Goal: Obtain resource: Download file/media

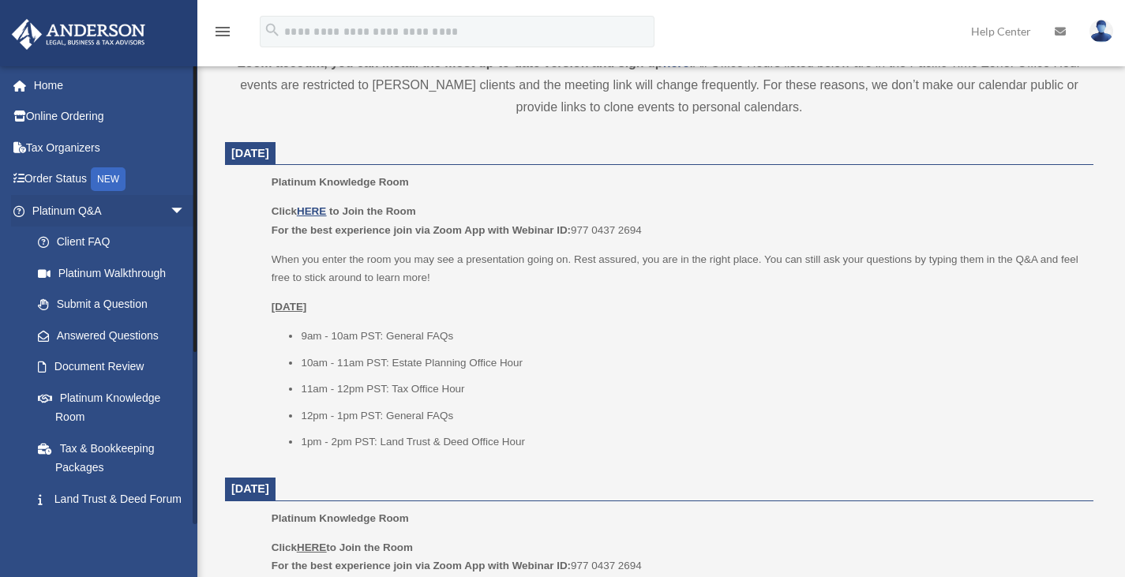
scroll to position [587, 0]
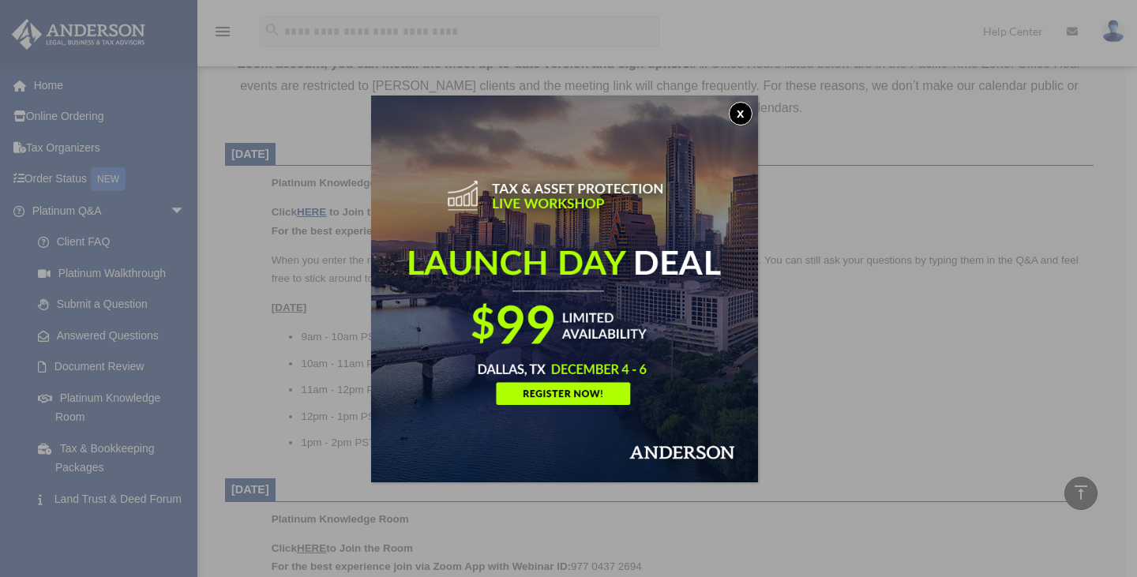
click at [743, 113] on button "x" at bounding box center [741, 114] width 24 height 24
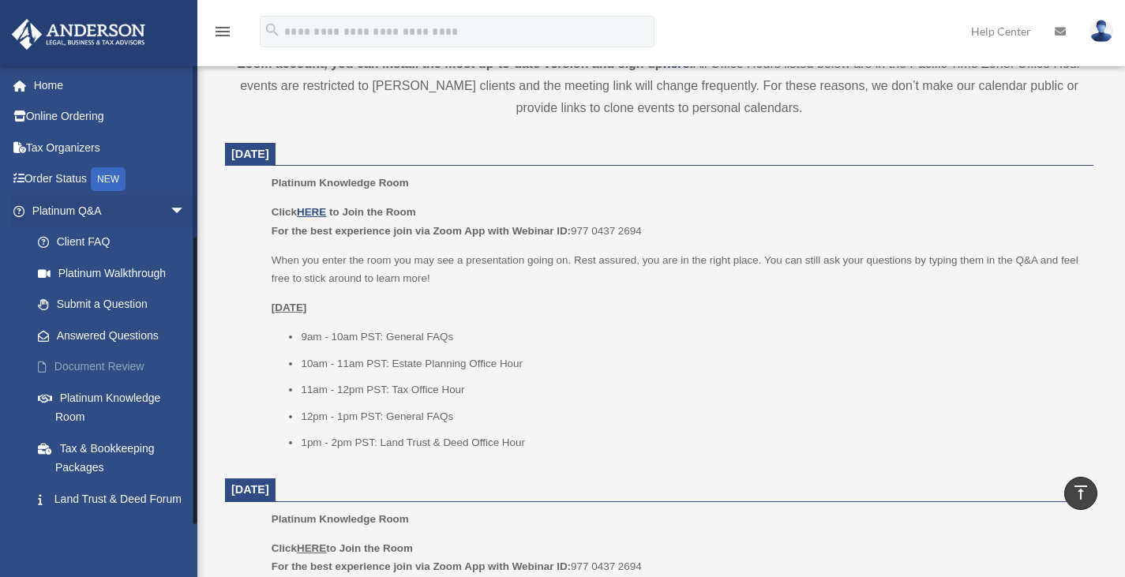
scroll to position [262, 0]
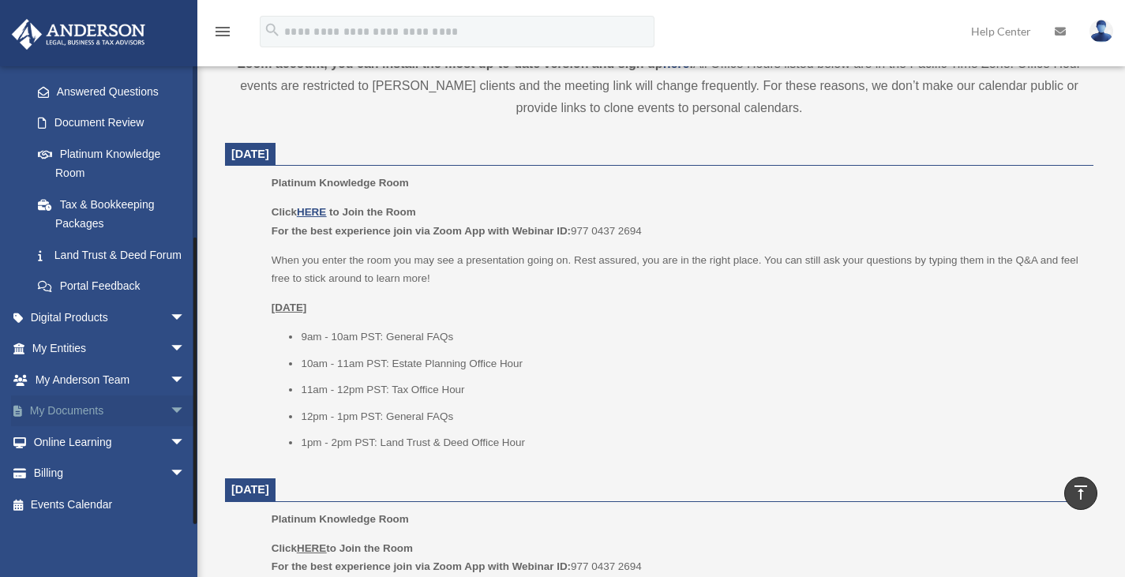
click at [87, 416] on link "My Documents arrow_drop_down" at bounding box center [110, 411] width 198 height 32
click at [170, 410] on span "arrow_drop_down" at bounding box center [186, 411] width 32 height 32
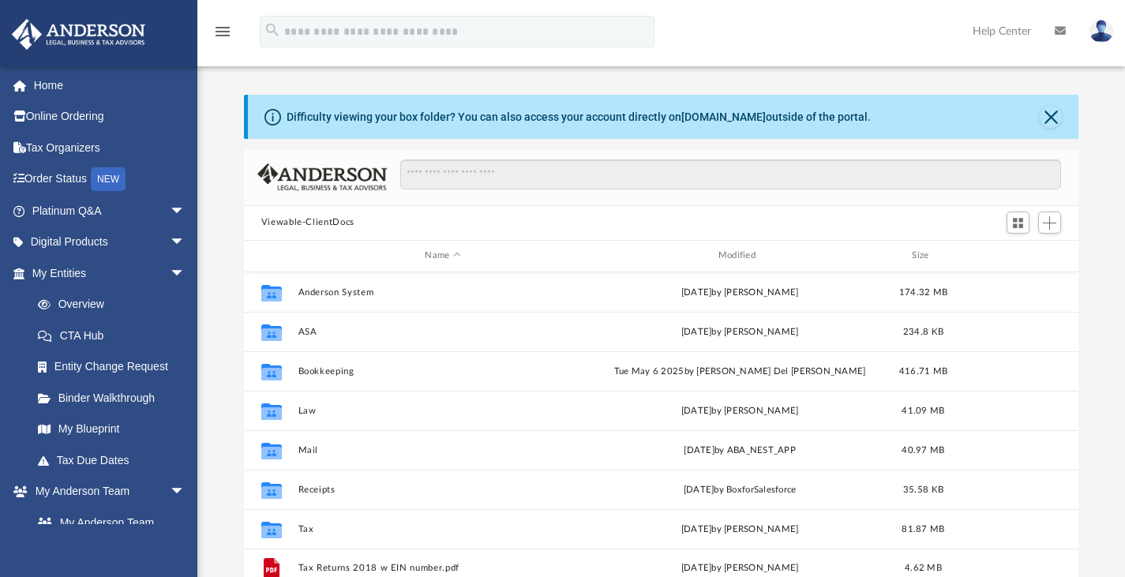
scroll to position [347, 822]
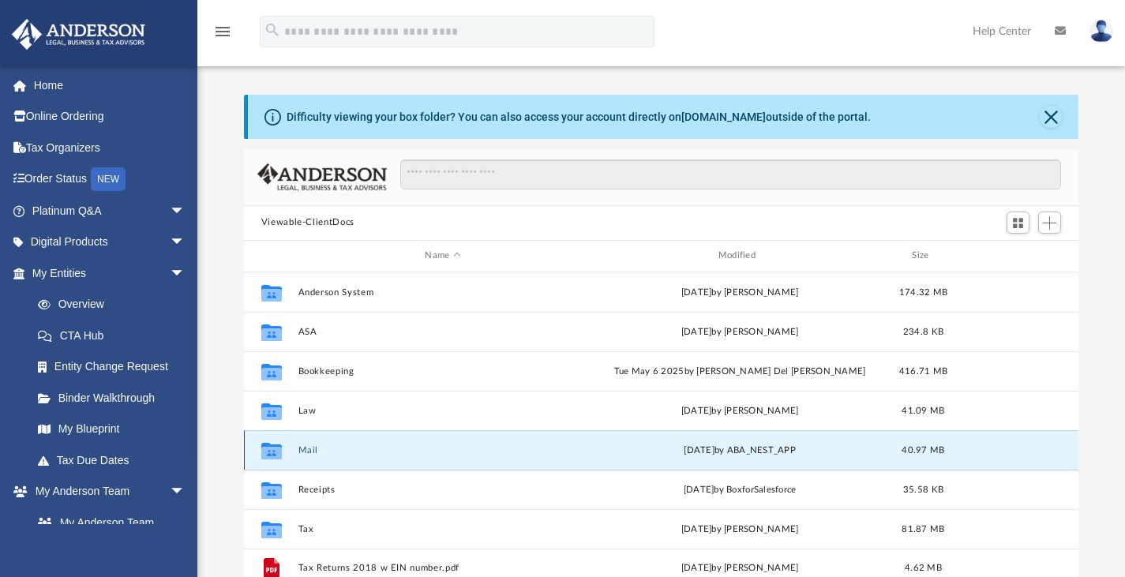
click at [313, 454] on button "Mail" at bounding box center [443, 449] width 290 height 10
click at [311, 441] on div "Collaborated Folder Mail [DATE] by ABA_NEST_APP 40.97 MB" at bounding box center [661, 449] width 835 height 39
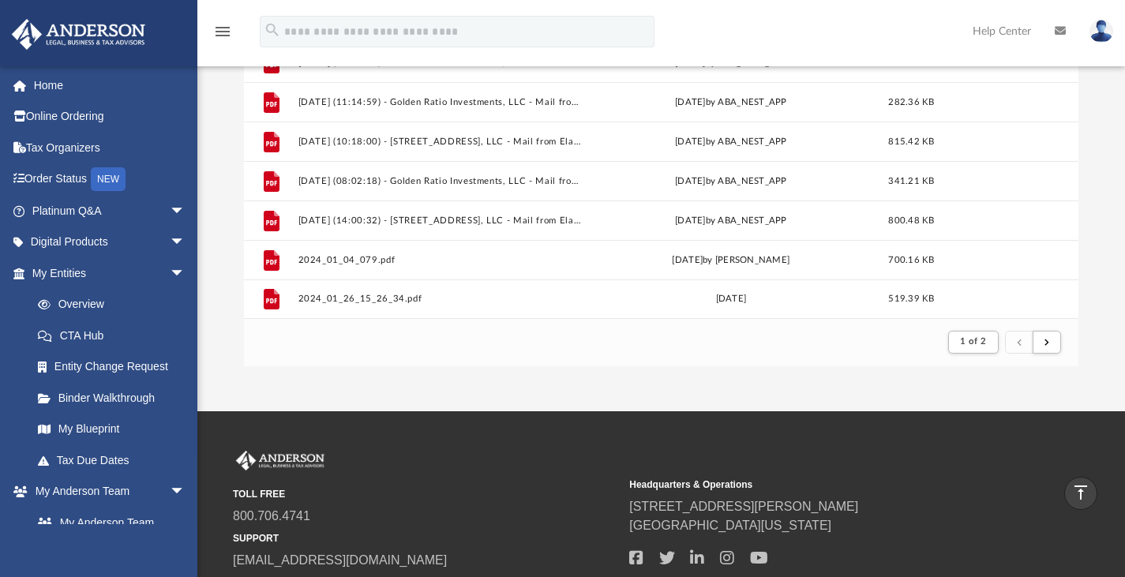
scroll to position [230, 0]
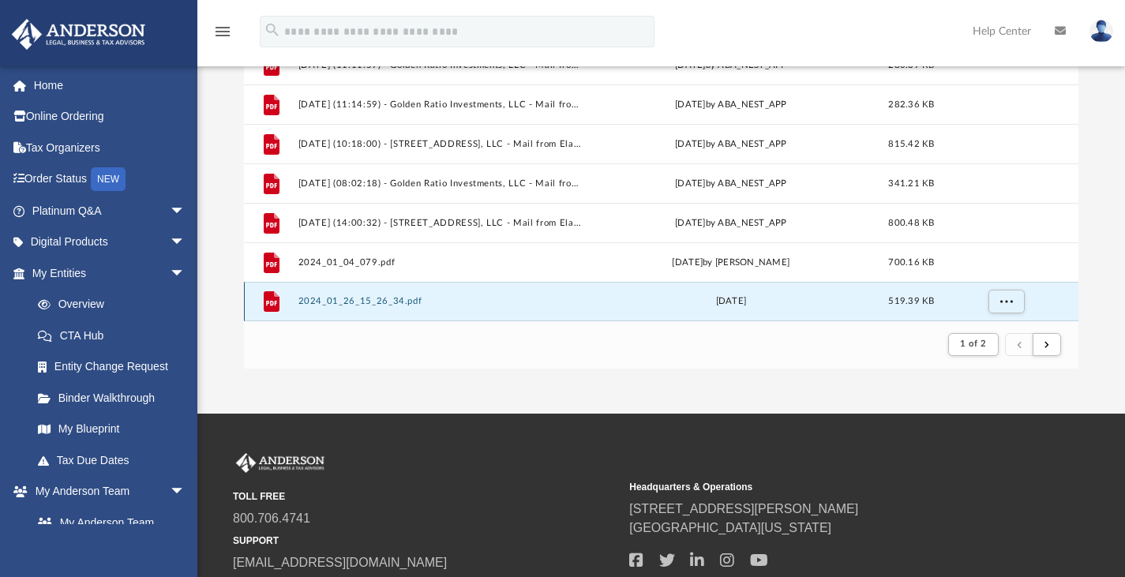
click at [401, 299] on button "2024_01_26_15_26_34.pdf" at bounding box center [440, 301] width 284 height 10
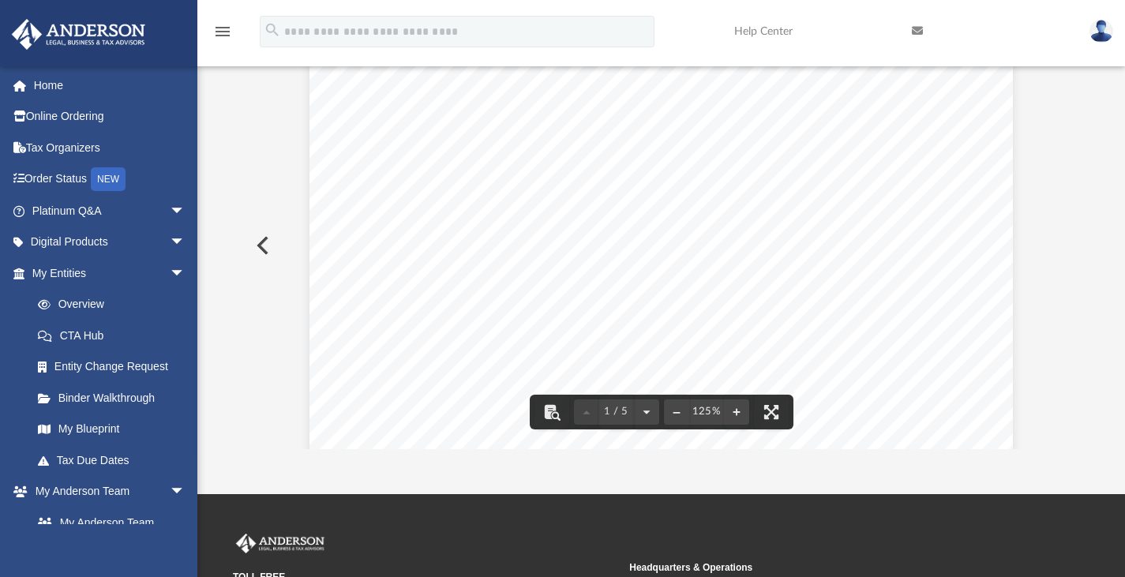
scroll to position [0, 0]
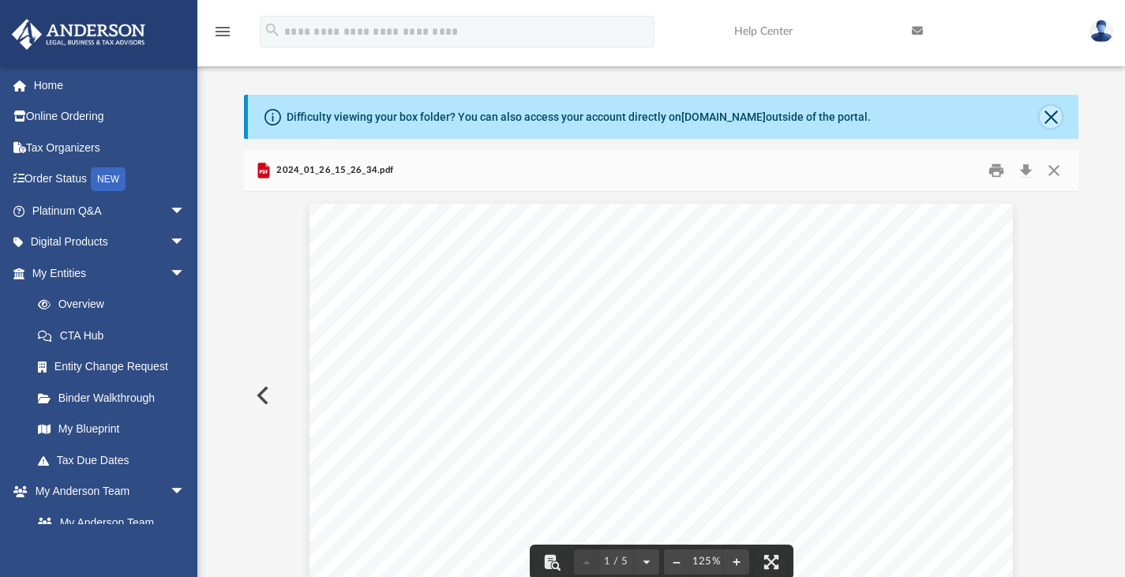
click at [1047, 115] on button "Close" at bounding box center [1051, 117] width 22 height 22
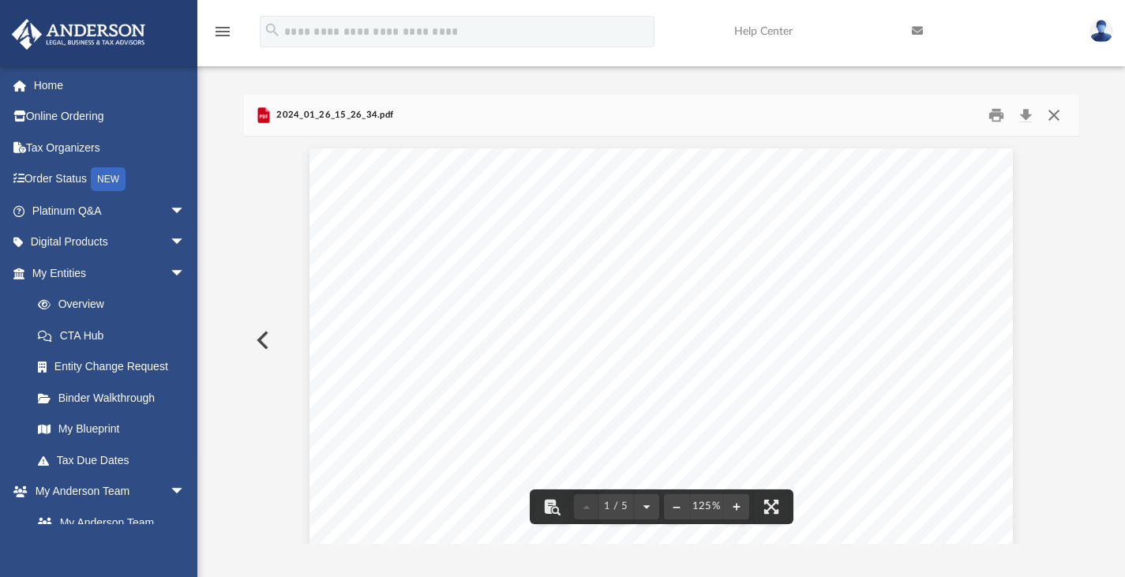
click at [1057, 118] on button "Close" at bounding box center [1054, 115] width 28 height 24
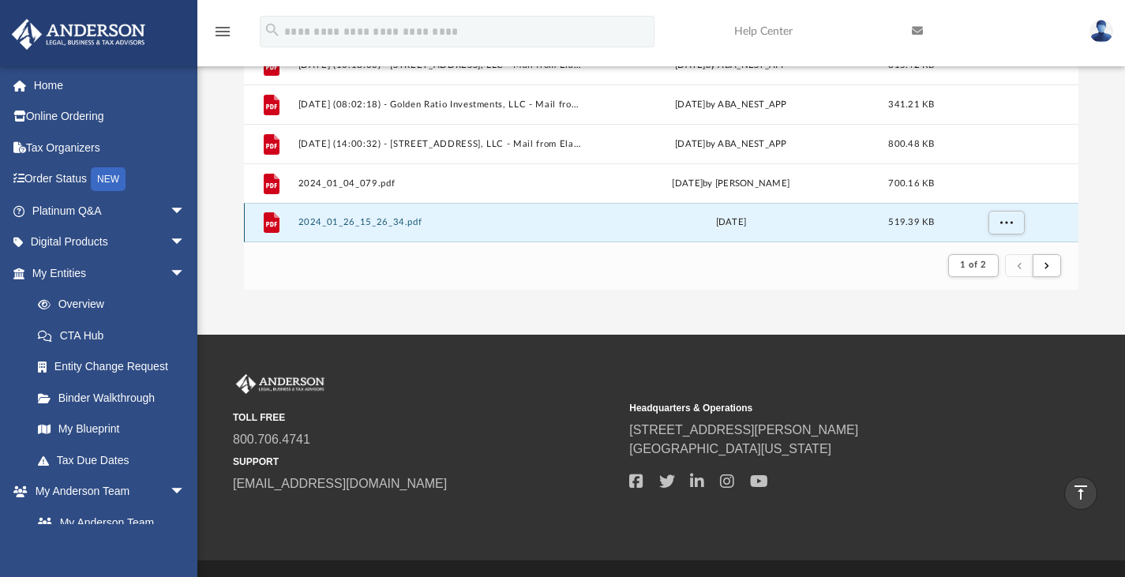
scroll to position [252, 0]
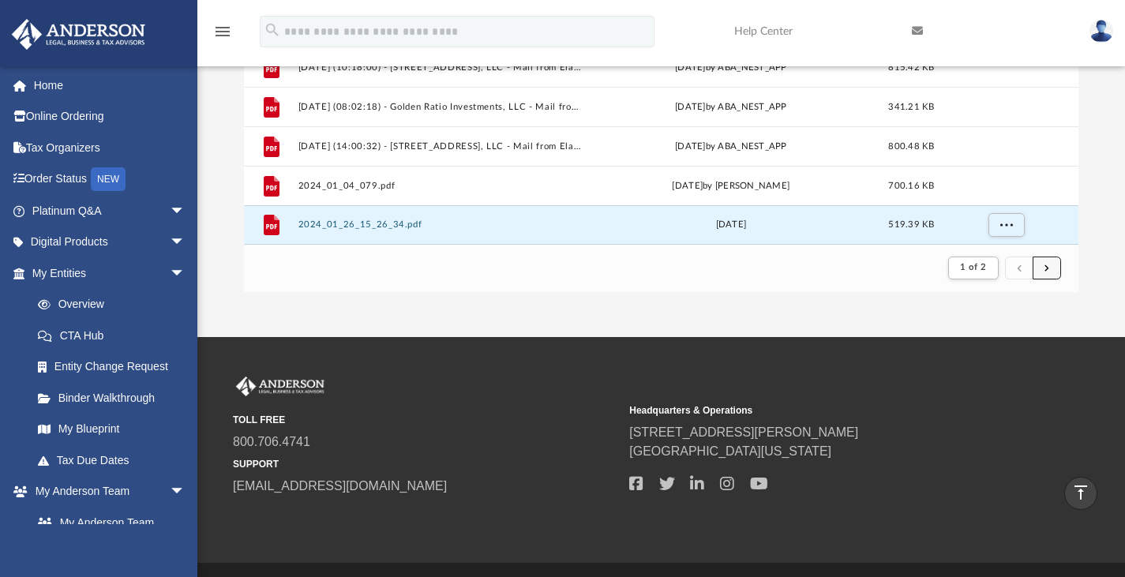
click at [1042, 263] on button "submit" at bounding box center [1046, 268] width 28 height 23
click at [1047, 271] on span "submit" at bounding box center [1046, 267] width 5 height 9
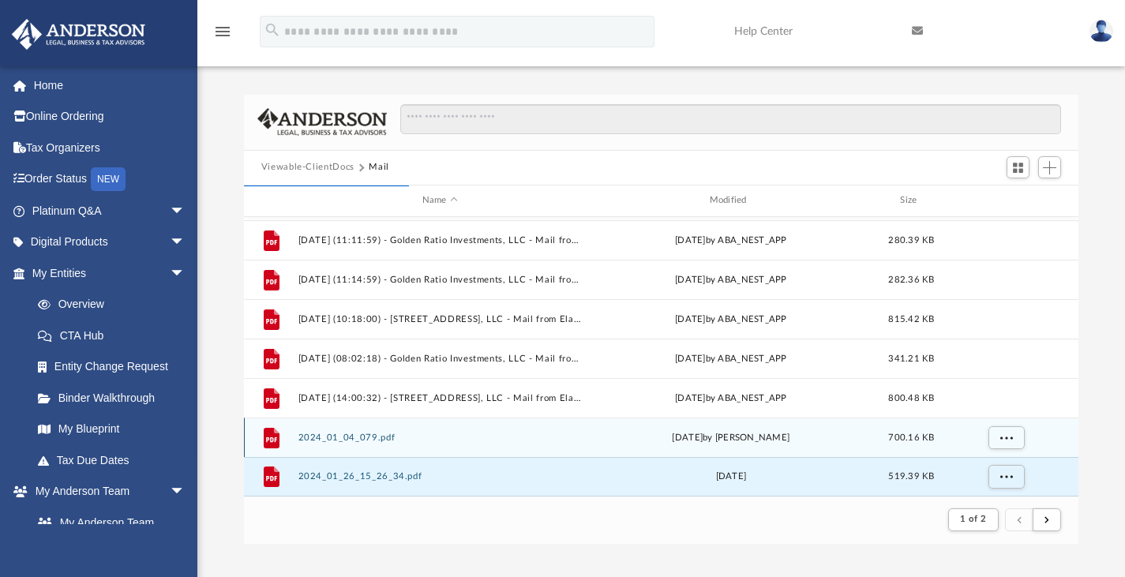
scroll to position [1102, 0]
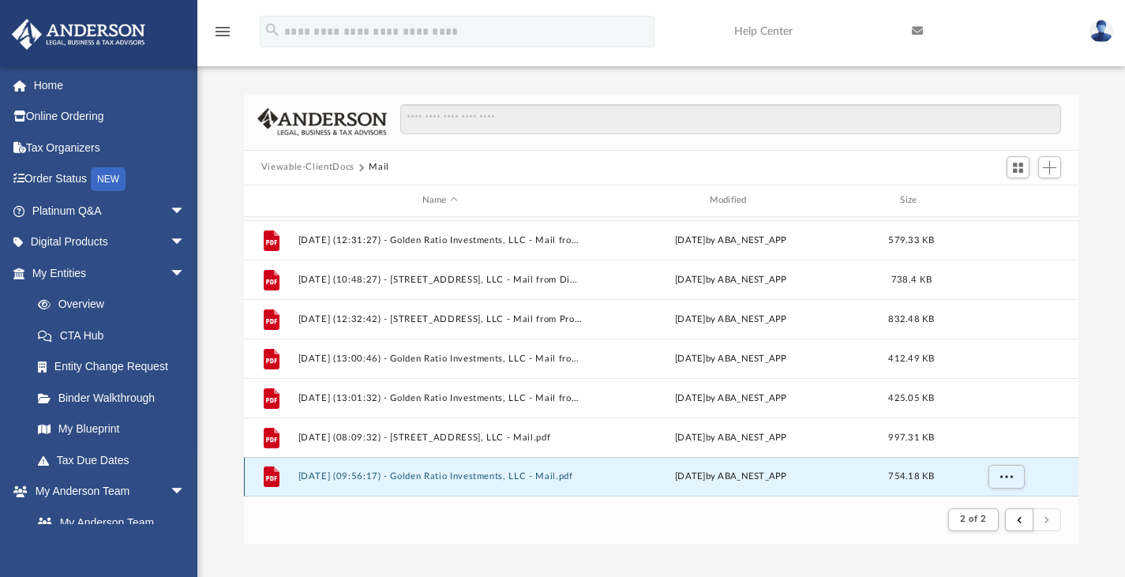
click at [499, 474] on button "2025.09.18 (09:56:17) - Golden Ratio Investments, LLC - Mail.pdf" at bounding box center [440, 476] width 284 height 10
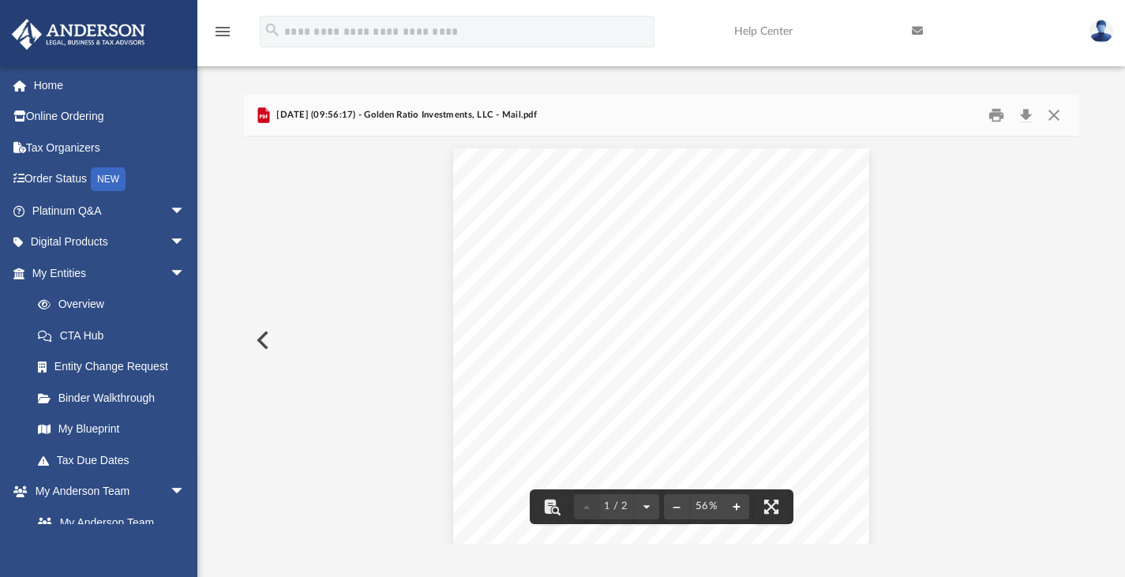
click at [736, 506] on button "File preview" at bounding box center [736, 506] width 25 height 35
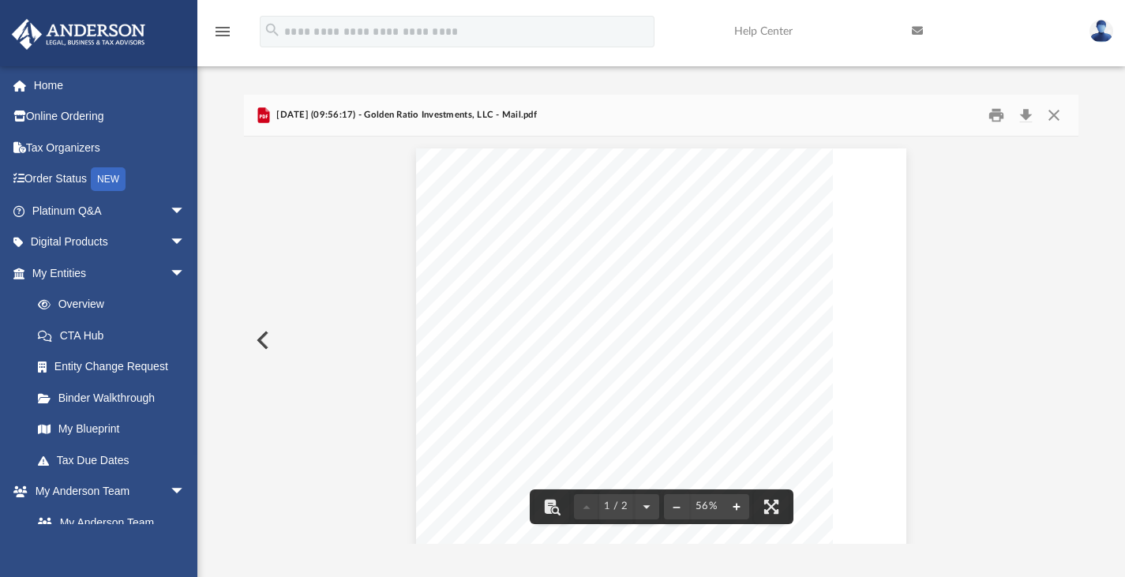
scroll to position [0, 0]
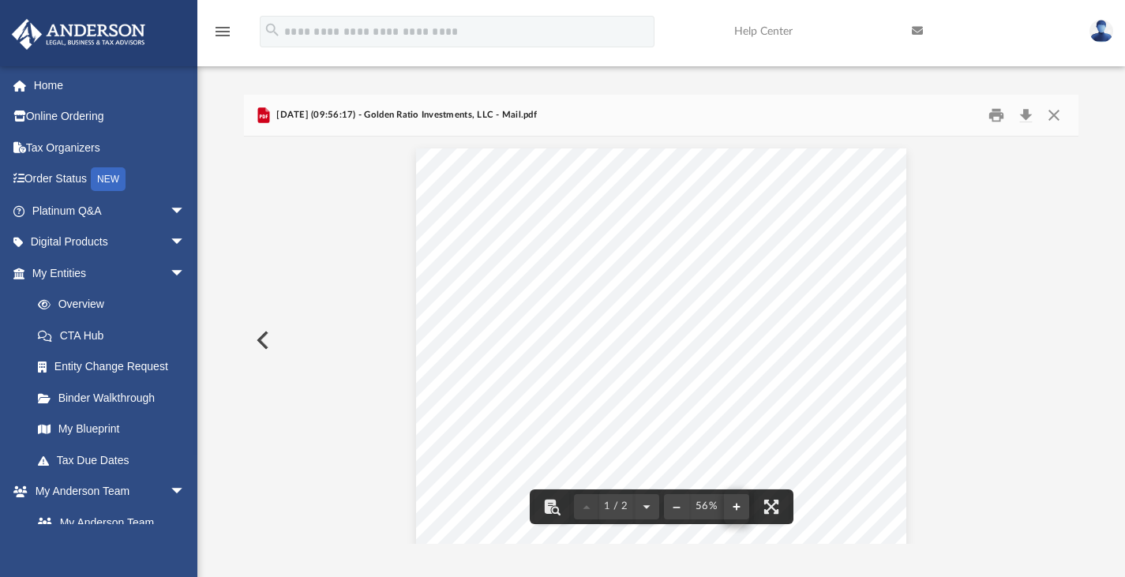
click at [736, 506] on div "Page 1" at bounding box center [661, 386] width 491 height 499
click at [736, 507] on button "File preview" at bounding box center [736, 506] width 25 height 35
